Goal: Find specific page/section: Find specific page/section

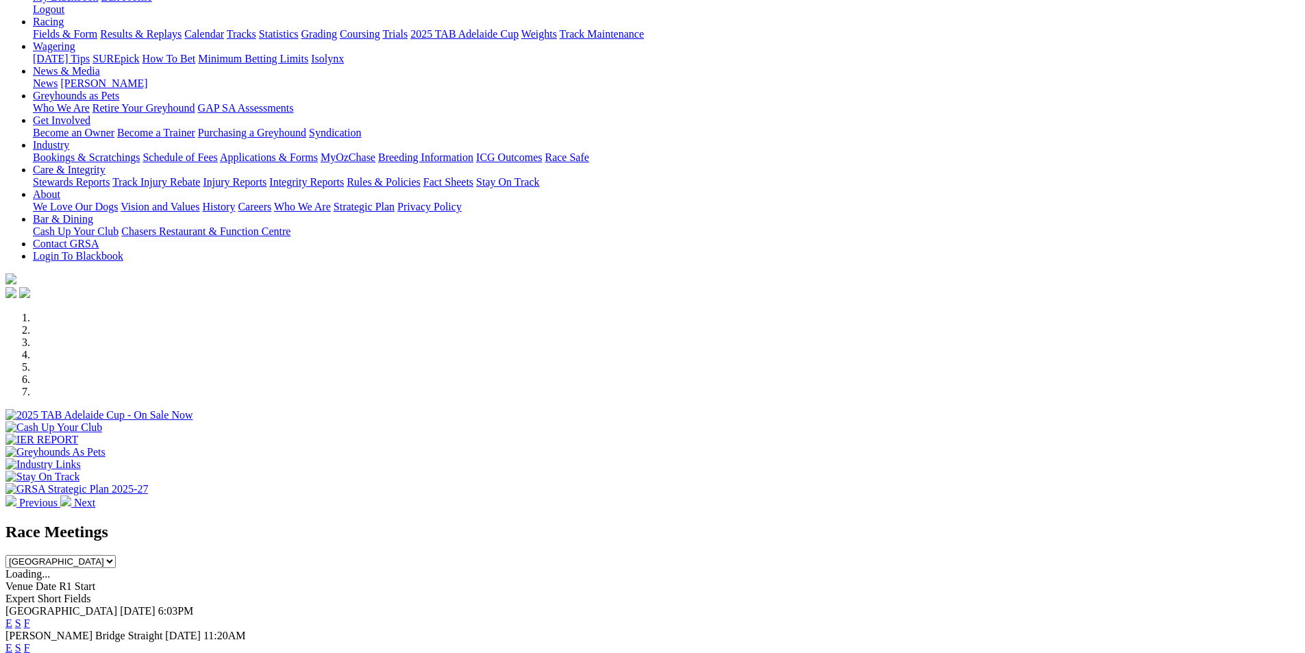
scroll to position [186, 0]
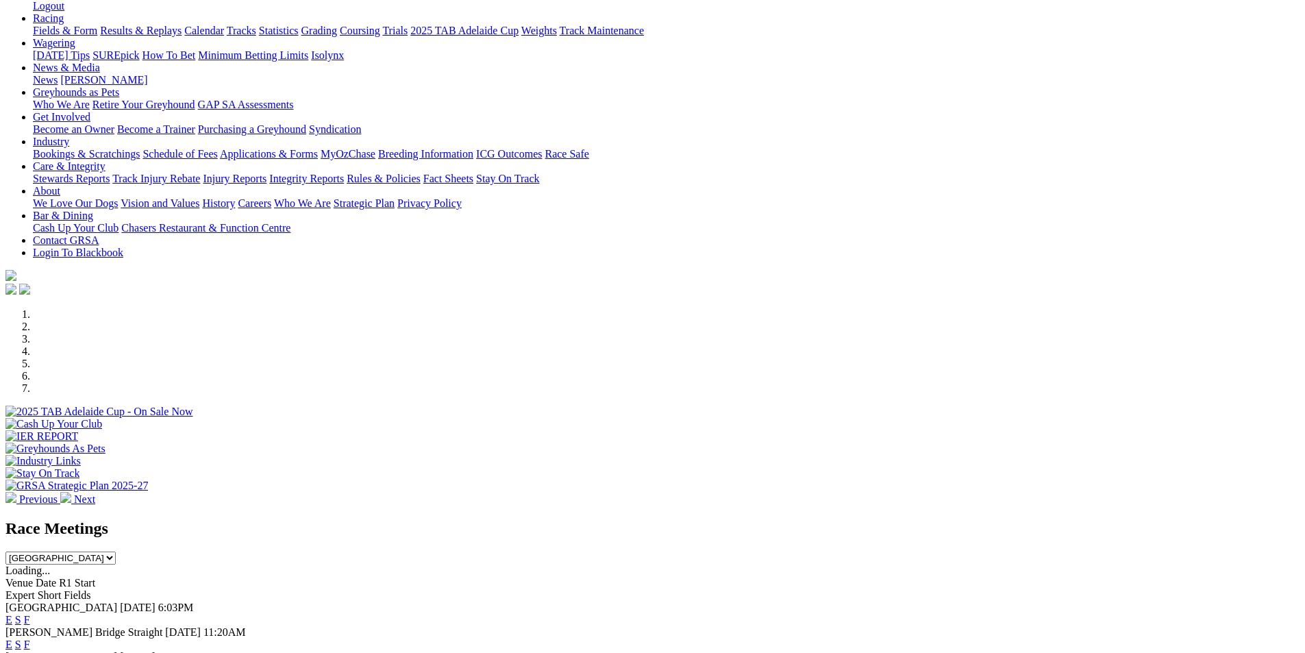
click at [30, 638] on link "F" at bounding box center [27, 644] width 6 height 12
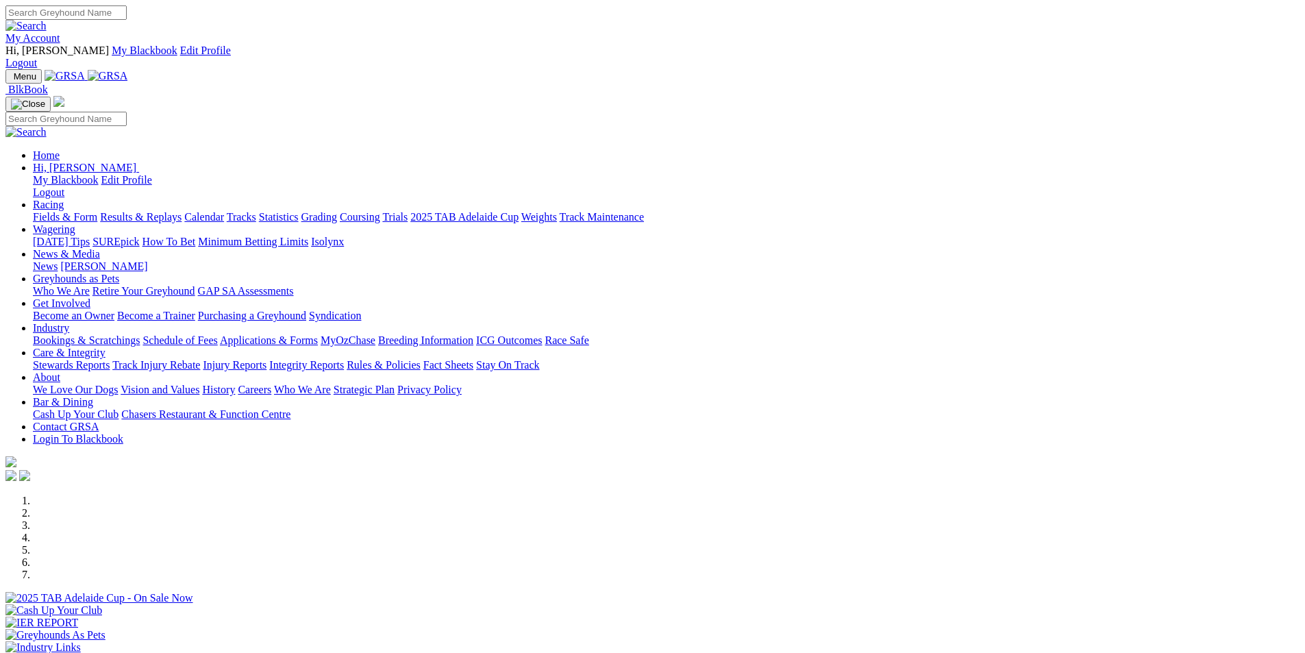
scroll to position [186, 0]
